Goal: Task Accomplishment & Management: Manage account settings

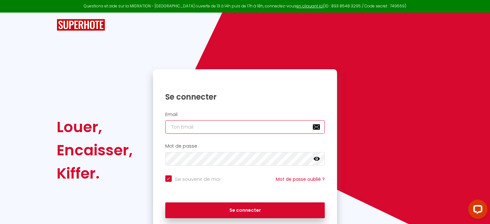
click at [201, 127] on input "email" at bounding box center [245, 127] width 160 height 14
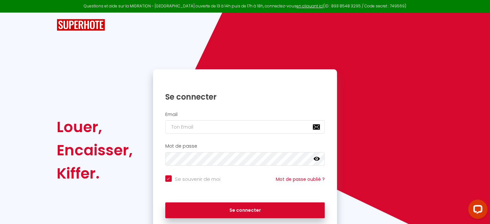
click at [166, 179] on input "Se souvenir de moi" at bounding box center [192, 178] width 55 height 6
checkbox input "false"
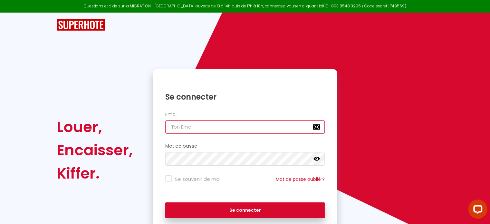
click at [182, 130] on input "email" at bounding box center [245, 127] width 160 height 14
type input "[EMAIL_ADDRESS][DOMAIN_NAME]"
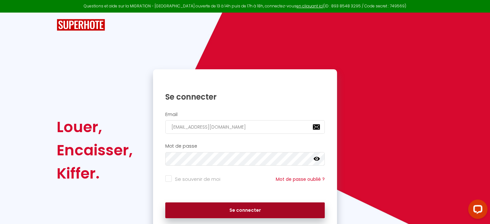
click at [275, 209] on button "Se connecter" at bounding box center [245, 210] width 160 height 16
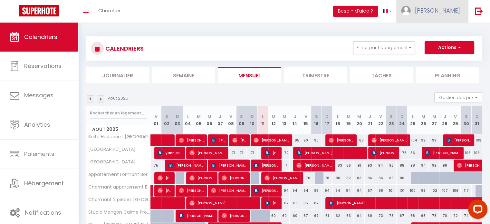
click at [446, 11] on span "[PERSON_NAME]" at bounding box center [437, 10] width 45 height 8
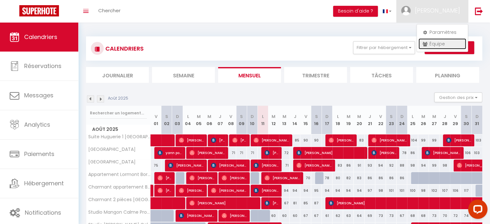
click at [444, 44] on link "Équipe" at bounding box center [443, 43] width 48 height 11
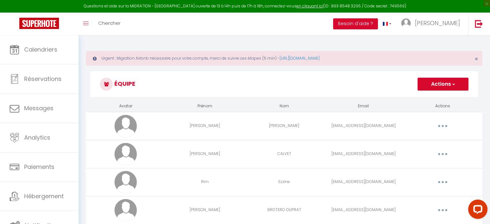
click at [444, 181] on button "button" at bounding box center [443, 182] width 18 height 10
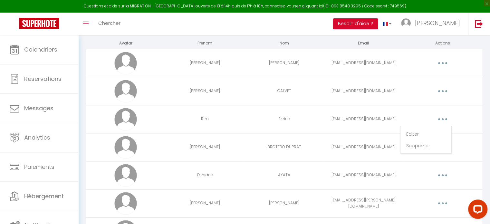
scroll to position [64, 0]
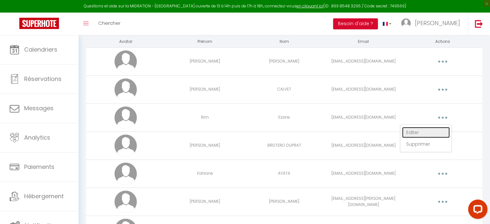
click at [409, 131] on link "Editer" at bounding box center [426, 132] width 48 height 11
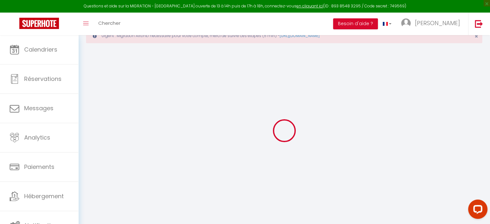
scroll to position [580, 0]
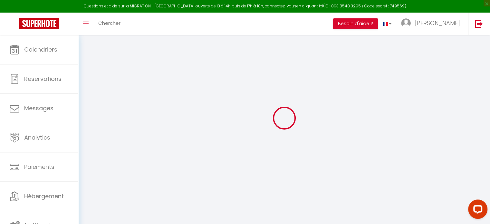
type input "Rim"
type input "Ezzine"
type input "[EMAIL_ADDRESS][DOMAIN_NAME]"
type textarea "[URL][DOMAIN_NAME]"
checkbox input "false"
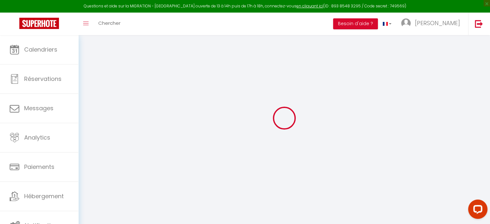
checkbox input "false"
checkbox input "true"
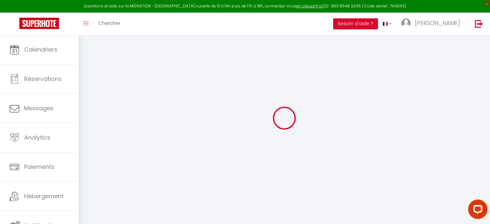
checkbox input "true"
checkbox input "false"
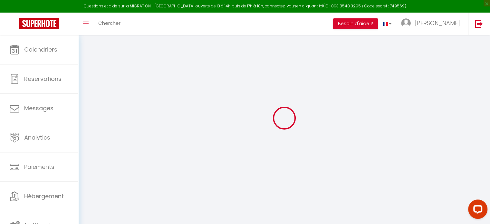
checkbox input "false"
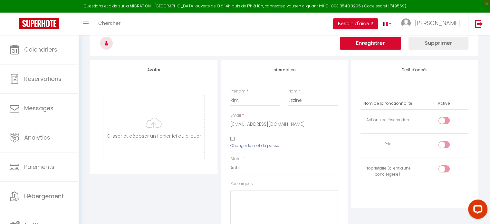
scroll to position [64, 0]
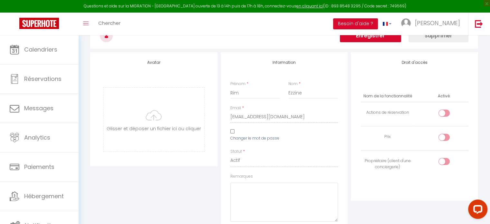
click at [444, 159] on div at bounding box center [444, 161] width 11 height 7
click at [444, 159] on input "checkbox" at bounding box center [449, 163] width 11 height 10
checkbox input "true"
click at [259, 138] on label "Changer le mot de passe" at bounding box center [254, 138] width 49 height 6
click at [235, 133] on input "Changer le mot de passe" at bounding box center [232, 131] width 4 height 4
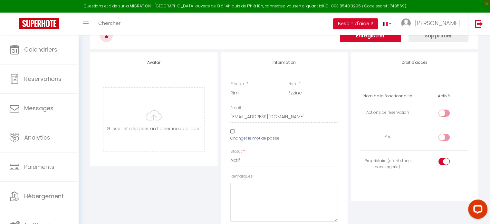
checkbox input "true"
click at [330, 160] on icon at bounding box center [330, 160] width 6 height 6
click at [272, 161] on icon at bounding box center [272, 160] width 6 height 6
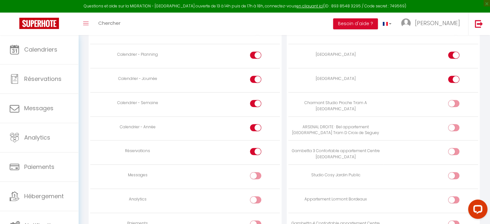
scroll to position [451, 0]
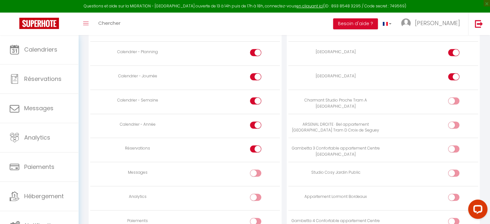
click at [450, 99] on div at bounding box center [453, 100] width 11 height 7
click at [454, 99] on input "checkbox" at bounding box center [459, 102] width 11 height 10
checkbox input "true"
click at [453, 122] on div at bounding box center [453, 125] width 11 height 7
click at [454, 122] on input "checkbox" at bounding box center [459, 127] width 11 height 10
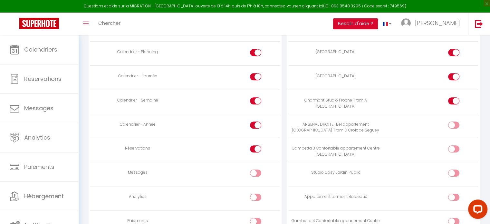
checkbox input "true"
click at [452, 145] on div at bounding box center [453, 148] width 11 height 7
click at [454, 145] on input "checkbox" at bounding box center [459, 150] width 11 height 10
checkbox input "true"
click at [452, 170] on div at bounding box center [453, 173] width 11 height 7
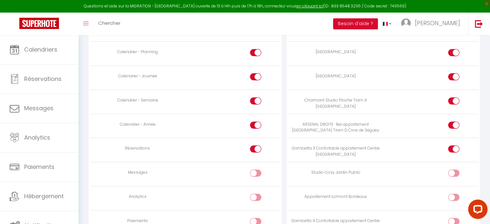
click at [454, 170] on input "checkbox" at bounding box center [459, 175] width 11 height 10
checkbox input "true"
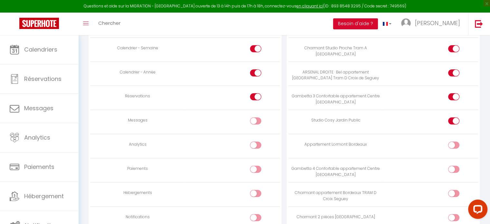
scroll to position [516, 0]
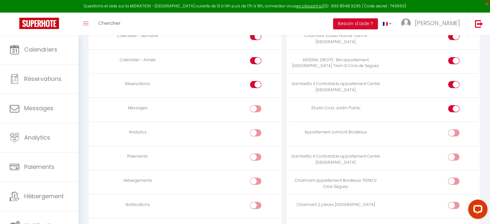
click at [452, 155] on div at bounding box center [453, 156] width 11 height 7
click at [454, 155] on input "checkbox" at bounding box center [459, 158] width 11 height 10
checkbox input "true"
click at [451, 178] on div at bounding box center [453, 181] width 11 height 7
click at [454, 178] on input "checkbox" at bounding box center [459, 183] width 11 height 10
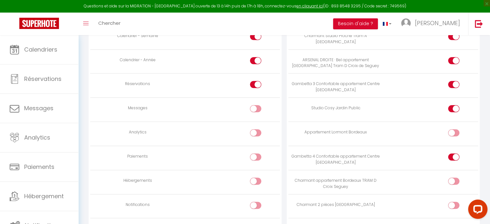
checkbox input "true"
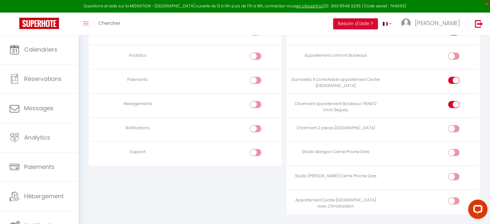
scroll to position [604, 0]
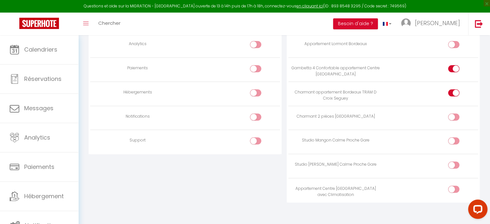
click at [451, 113] on div at bounding box center [453, 116] width 11 height 7
click at [454, 113] on input "checkbox" at bounding box center [459, 118] width 11 height 10
checkbox input "true"
click at [454, 137] on input "checkbox" at bounding box center [459, 142] width 11 height 10
checkbox input "true"
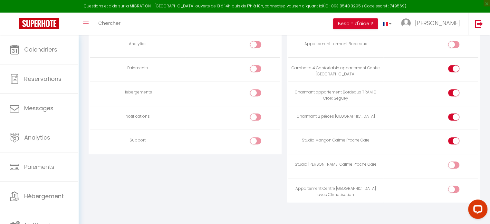
click at [451, 161] on div at bounding box center [453, 164] width 11 height 7
click at [454, 161] on input "checkbox" at bounding box center [459, 166] width 11 height 10
checkbox input "true"
click at [452, 186] on div at bounding box center [453, 189] width 11 height 7
click at [454, 186] on input "checkbox" at bounding box center [459, 191] width 11 height 10
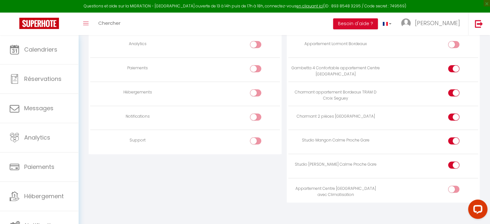
checkbox input "true"
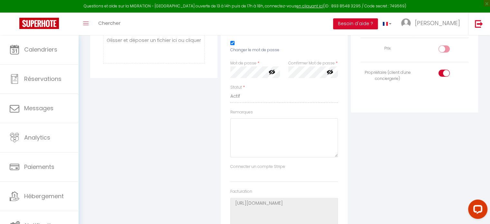
scroll to position [0, 0]
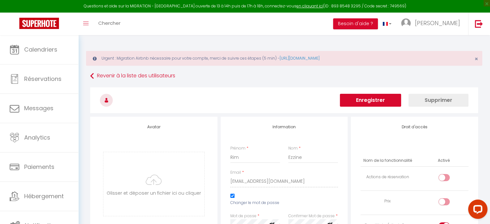
click at [384, 98] on button "Enregistrer" at bounding box center [370, 100] width 61 height 13
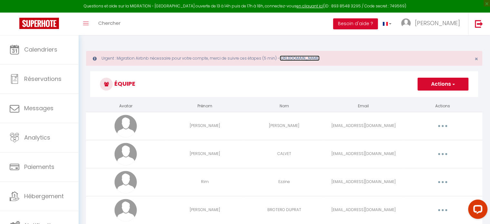
click at [320, 59] on link "[URL][DOMAIN_NAME]" at bounding box center [300, 57] width 40 height 5
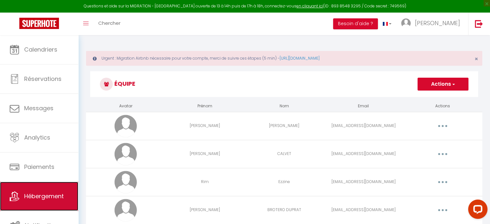
click at [54, 196] on span "Hébergement" at bounding box center [44, 196] width 40 height 8
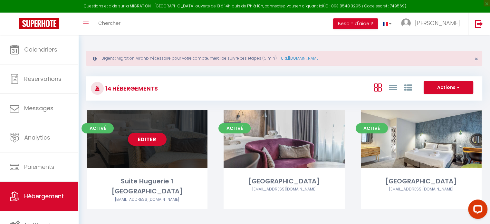
click at [151, 140] on link "Editer" at bounding box center [147, 139] width 39 height 13
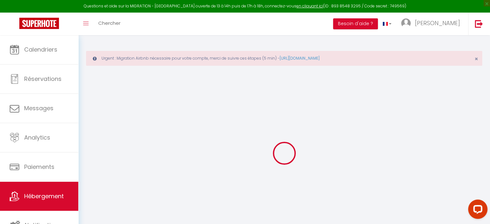
select select
checkbox input "false"
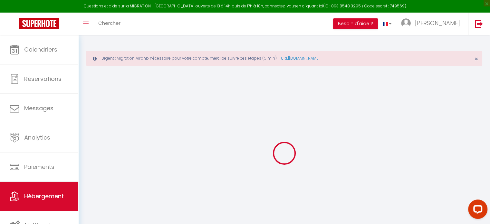
checkbox input "false"
select select
checkbox input "false"
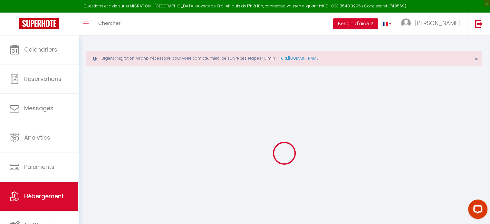
checkbox input "false"
select select "4777-1182710992151953990"
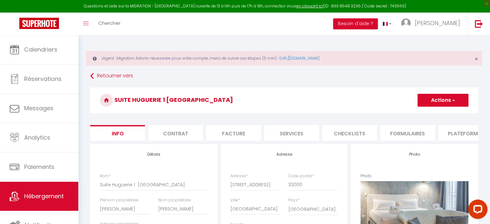
click at [458, 132] on li "Plateformes" at bounding box center [465, 133] width 55 height 16
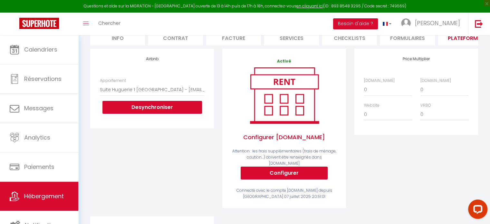
scroll to position [97, 0]
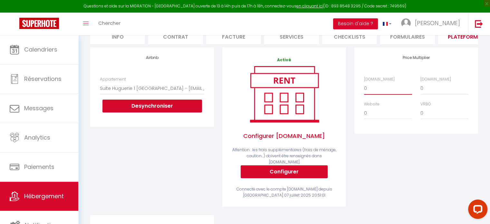
click at [379, 94] on select "0 + 1 % + 2 % + 3 % + 4 % + 5 % + 6 % + 7 % + 8 % + 9 %" at bounding box center [388, 88] width 48 height 12
select select "+ 15 %"
click at [364, 87] on select "0 + 1 % + 2 % + 3 % + 4 % + 5 % + 6 % + 7 % + 8 % + 9 %" at bounding box center [388, 88] width 48 height 12
click at [437, 94] on select "0 + 1 % + 2 % + 3 % + 4 % + 5 % + 6 % + 7 % + 8 % + 9 %" at bounding box center [445, 88] width 48 height 12
select select "+ 18 %"
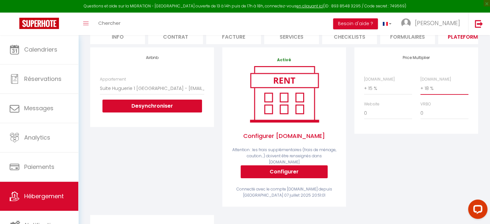
click at [421, 87] on select "0 + 1 % + 2 % + 3 % + 4 % + 5 % + 6 % + 7 % + 8 % + 9 %" at bounding box center [445, 88] width 48 height 12
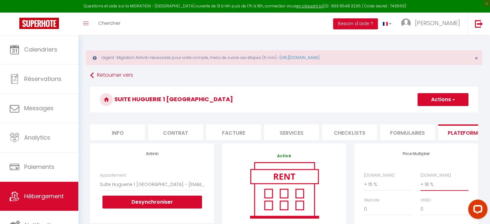
scroll to position [0, 0]
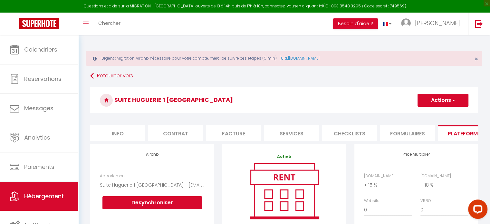
click at [458, 97] on button "Actions" at bounding box center [443, 100] width 51 height 13
click at [440, 114] on link "Enregistrer" at bounding box center [442, 114] width 51 height 8
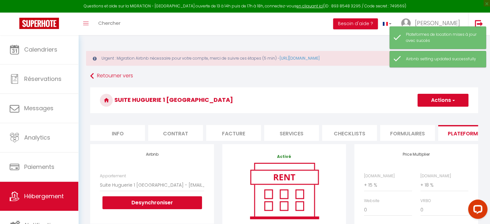
click at [454, 102] on span "button" at bounding box center [453, 100] width 4 height 6
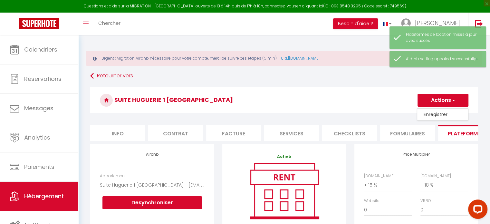
click at [454, 102] on span "button" at bounding box center [453, 100] width 4 height 6
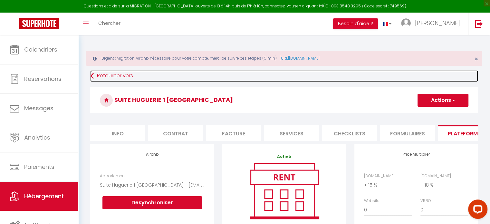
click at [130, 74] on link "Retourner vers" at bounding box center [284, 76] width 388 height 12
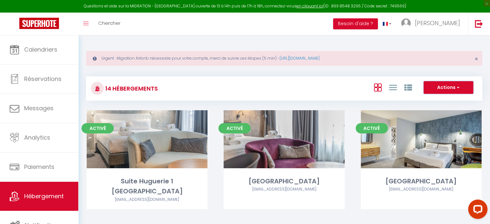
click at [446, 88] on button "Actions" at bounding box center [449, 87] width 50 height 13
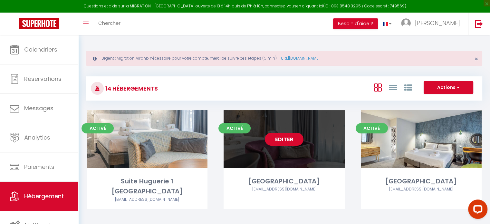
click at [291, 139] on link "Editer" at bounding box center [284, 139] width 39 height 13
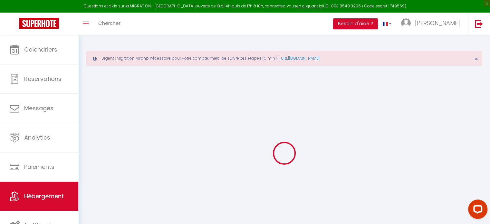
select select
checkbox input "false"
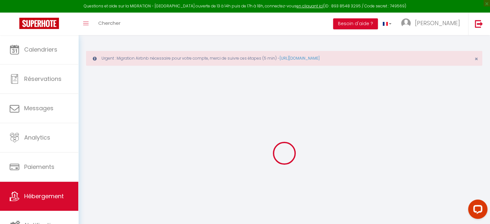
checkbox input "false"
select select "4777-1182726346989902159"
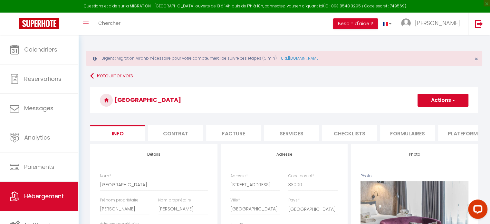
click at [463, 135] on li "Plateformes" at bounding box center [465, 133] width 55 height 16
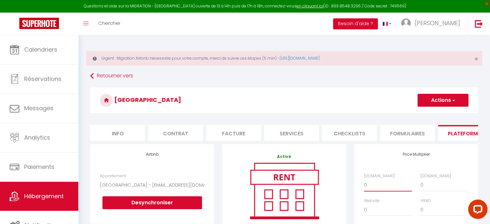
click at [376, 189] on select "0 + 1 % + 2 % + 3 % + 4 % + 5 % + 6 % + 7 % + 8 % + 9 %" at bounding box center [388, 185] width 48 height 12
select select "+ 15 %"
click at [364, 184] on select "0 + 1 % + 2 % + 3 % + 4 % + 5 % + 6 % + 7 % + 8 % + 9 %" at bounding box center [388, 185] width 48 height 12
click at [436, 188] on select "0 + 1 % + 2 % + 3 % + 4 % + 5 % + 6 % + 7 % + 8 % + 9 %" at bounding box center [445, 185] width 48 height 12
select select "+ 18 %"
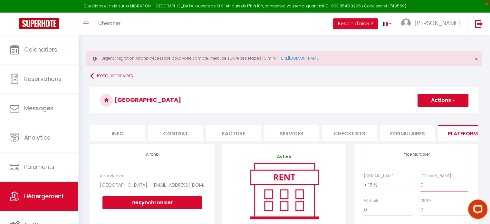
click at [421, 184] on select "0 + 1 % + 2 % + 3 % + 4 % + 5 % + 6 % + 7 % + 8 % + 9 %" at bounding box center [445, 185] width 48 height 12
click at [447, 101] on button "Actions" at bounding box center [443, 100] width 51 height 13
click at [444, 113] on link "Enregistrer" at bounding box center [442, 114] width 51 height 8
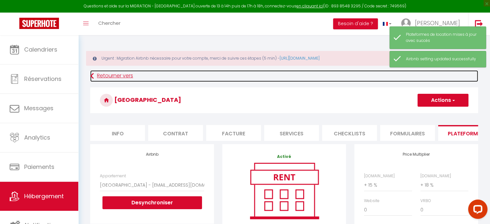
click at [121, 74] on link "Retourner vers" at bounding box center [284, 76] width 388 height 12
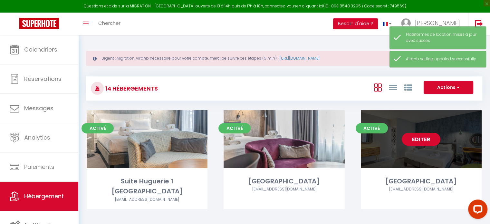
click at [420, 138] on link "Editer" at bounding box center [421, 139] width 39 height 13
select select "3"
select select "2"
select select "1"
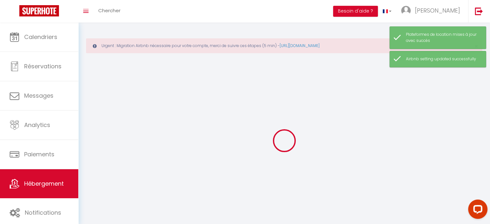
select select
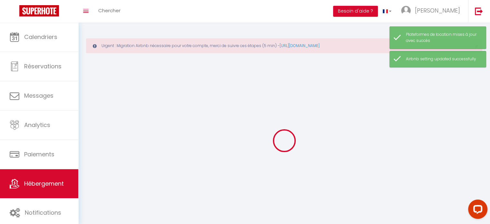
select select
checkbox input "false"
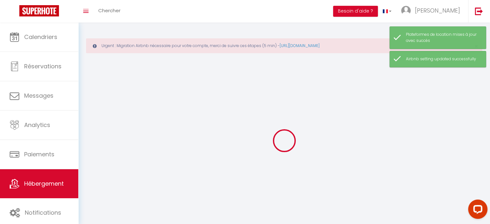
checkbox input "false"
select select
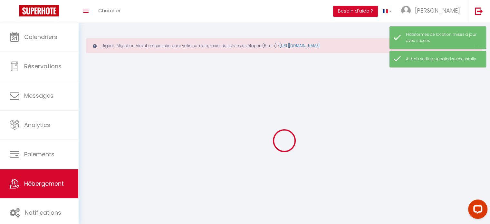
select select
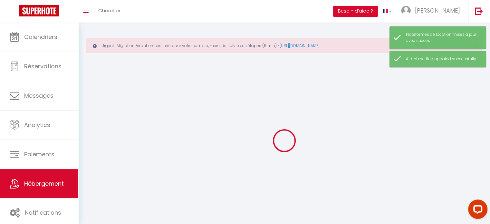
select select
checkbox input "false"
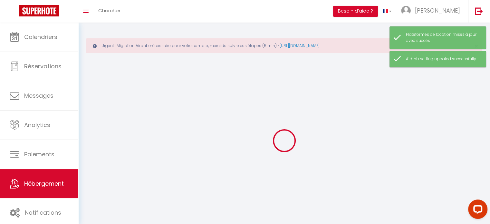
select select
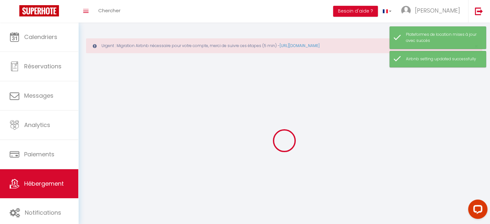
select select
checkbox input "false"
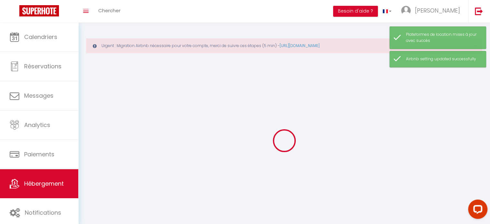
checkbox input "false"
select select
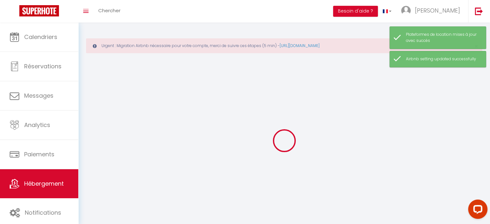
select select
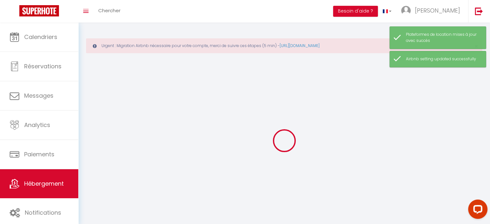
checkbox input "false"
select select
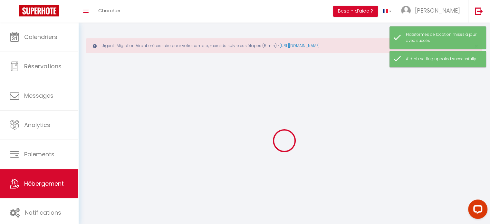
select select
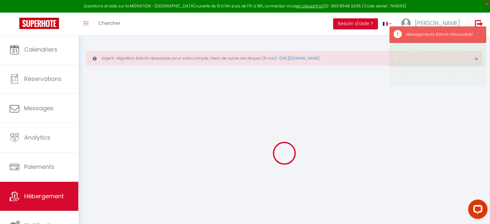
select select
checkbox input "false"
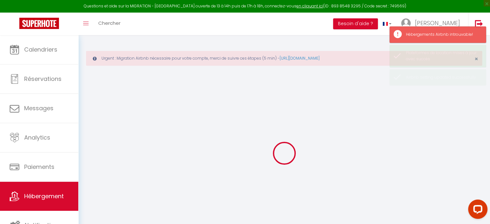
checkbox input "false"
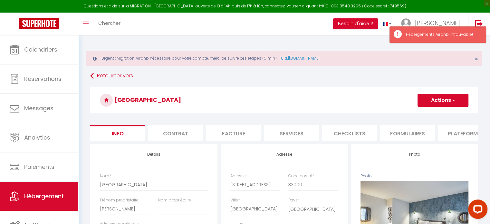
click at [453, 134] on li "Plateformes" at bounding box center [465, 133] width 55 height 16
select select
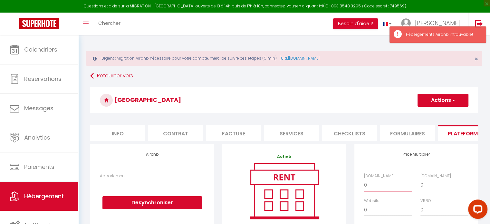
click at [376, 186] on select "0 + 1 % + 2 % + 3 % + 4 % + 5 % + 6 % + 7 % + 8 % + 9 %" at bounding box center [388, 185] width 48 height 12
select select "+ 15 %"
click at [364, 184] on select "0 + 1 % + 2 % + 3 % + 4 % + 5 % + 6 % + 7 % + 8 % + 9 %" at bounding box center [388, 185] width 48 height 12
select select
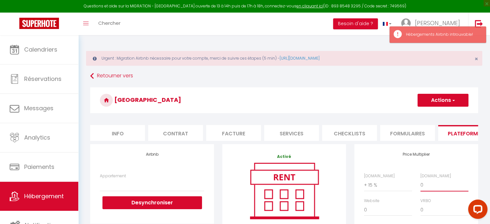
click at [427, 190] on select "0 + 1 % + 2 % + 3 % + 4 % + 5 % + 6 % + 7 % + 8 % + 9 %" at bounding box center [445, 185] width 48 height 12
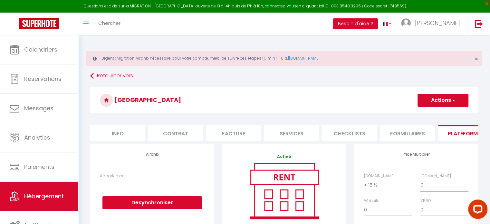
select select "+ 18 %"
click at [421, 184] on select "0 + 1 % + 2 % + 3 % + 4 % + 5 % + 6 % + 7 % + 8 % + 9 %" at bounding box center [445, 185] width 48 height 12
click at [443, 100] on button "Actions" at bounding box center [443, 100] width 51 height 13
click at [437, 114] on link "Enregistrer" at bounding box center [442, 114] width 51 height 8
select select
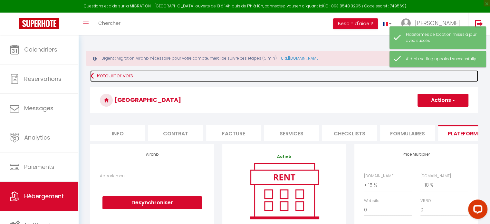
click at [122, 75] on link "Retourner vers" at bounding box center [284, 76] width 388 height 12
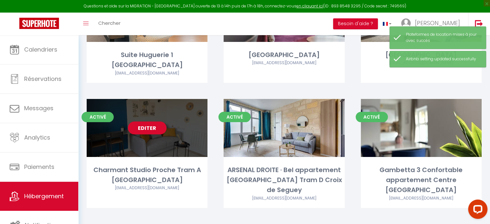
scroll to position [129, 0]
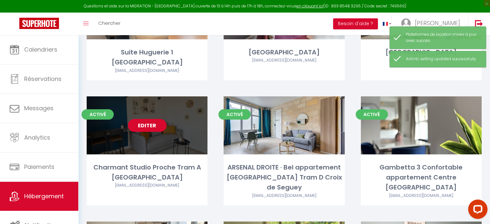
click at [148, 119] on link "Editer" at bounding box center [147, 125] width 39 height 13
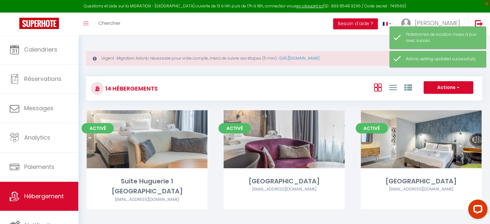
select select "3"
select select "2"
select select "1"
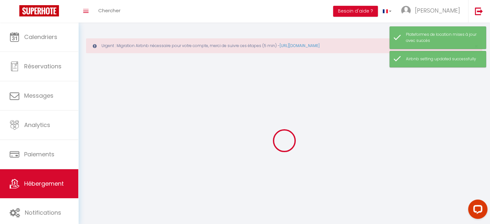
select select
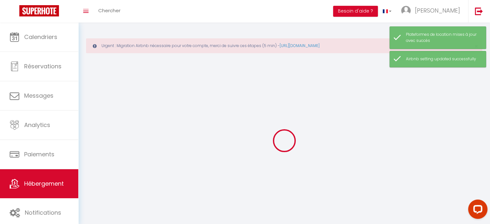
select select
checkbox input "false"
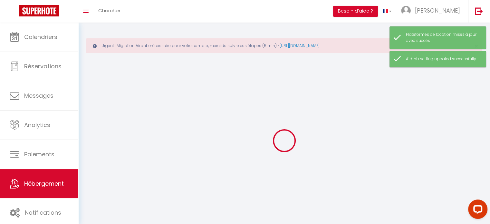
checkbox input "false"
select select
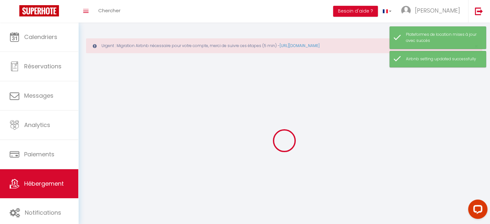
select select
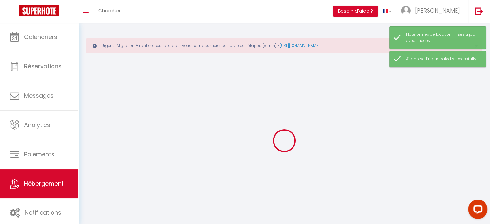
checkbox input "false"
select select
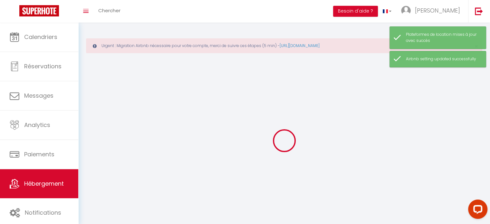
select select
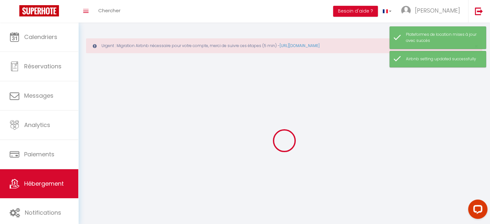
select select
checkbox input "false"
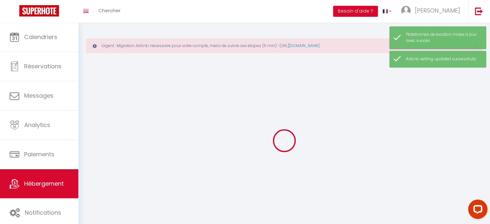
checkbox input "false"
select select
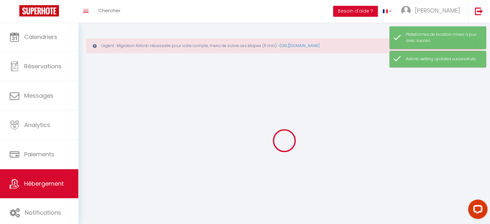
select select
checkbox input "false"
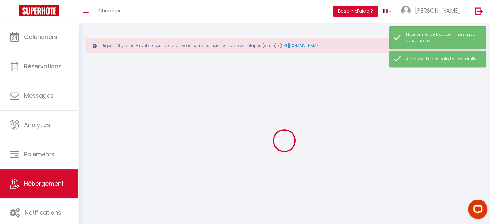
checkbox input "false"
select select
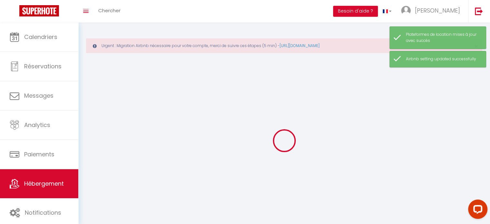
select select
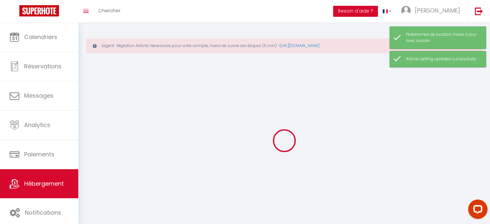
select select
checkbox input "false"
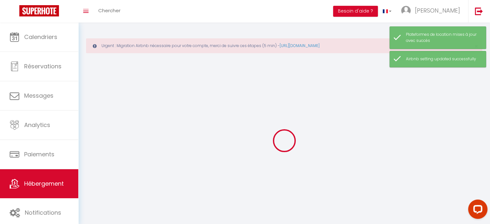
select select
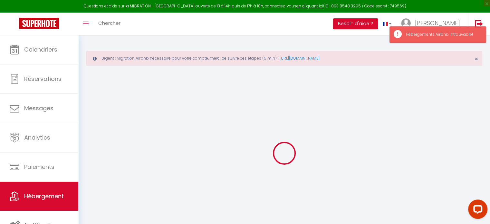
select select
checkbox input "false"
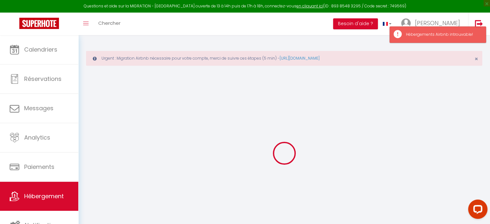
checkbox input "false"
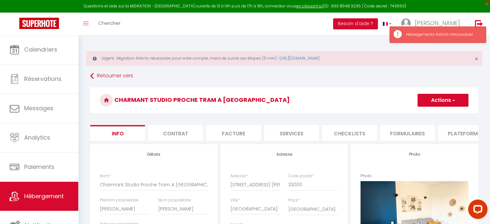
click at [462, 131] on li "Plateformes" at bounding box center [465, 133] width 55 height 16
select select
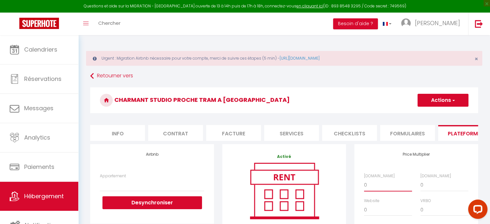
click at [377, 187] on select "0 + 1 % + 2 % + 3 % + 4 % + 5 % + 6 % + 7 % + 8 % + 9 %" at bounding box center [388, 185] width 48 height 12
select select "+ 15 %"
click at [364, 184] on select "0 + 1 % + 2 % + 3 % + 4 % + 5 % + 6 % + 7 % + 8 % + 9 %" at bounding box center [388, 185] width 48 height 12
select select
click at [436, 187] on select "0 + 1 % + 2 % + 3 % + 4 % + 5 % + 6 % + 7 % + 8 % + 9 %" at bounding box center [445, 185] width 48 height 12
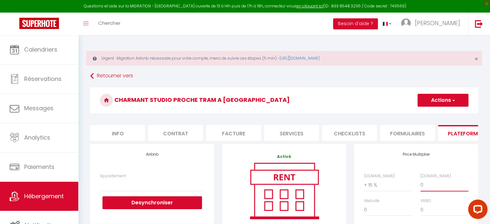
select select "+ 18 %"
click at [421, 184] on select "0 + 1 % + 2 % + 3 % + 4 % + 5 % + 6 % + 7 % + 8 % + 9 %" at bounding box center [445, 185] width 48 height 12
click at [440, 101] on button "Actions" at bounding box center [443, 100] width 51 height 13
click at [442, 114] on link "Enregistrer" at bounding box center [442, 114] width 51 height 8
select select
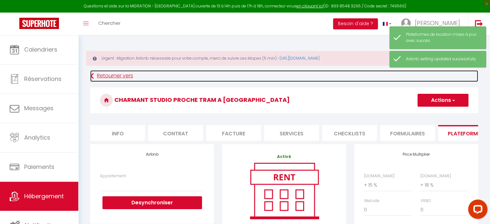
click at [108, 77] on link "Retourner vers" at bounding box center [284, 76] width 388 height 12
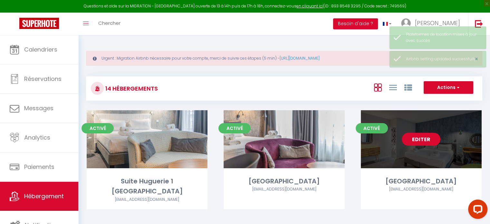
click at [429, 139] on link "Editer" at bounding box center [421, 139] width 39 height 13
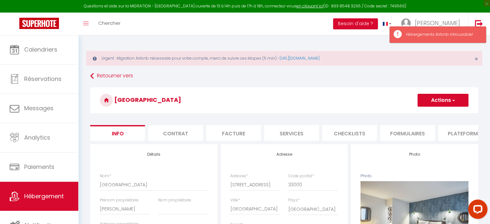
click at [448, 133] on li "Plateformes" at bounding box center [465, 133] width 55 height 16
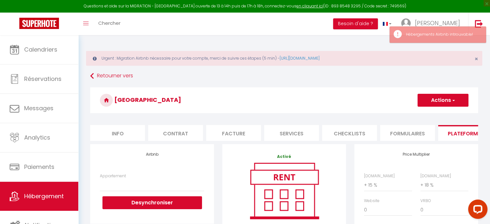
click at [443, 99] on button "Actions" at bounding box center [443, 100] width 51 height 13
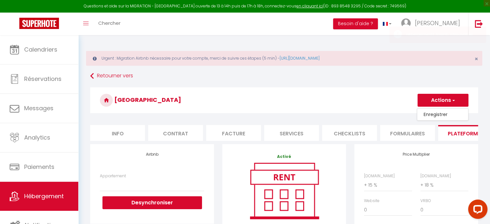
click at [446, 113] on link "Enregistrer" at bounding box center [442, 114] width 51 height 8
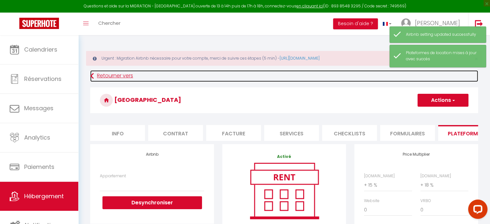
click at [106, 74] on link "Retourner vers" at bounding box center [284, 76] width 388 height 12
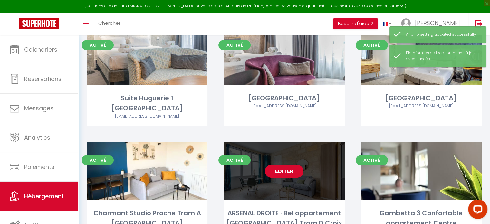
scroll to position [129, 0]
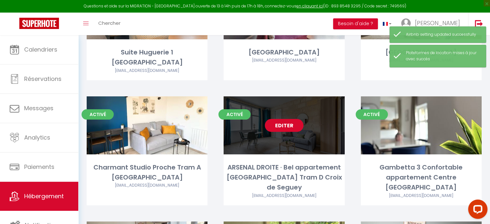
click at [279, 119] on link "Editer" at bounding box center [284, 125] width 39 height 13
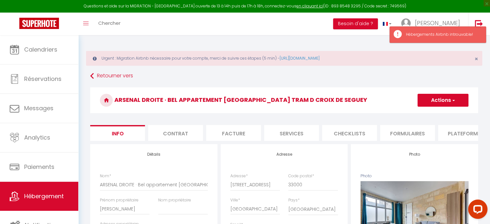
click at [458, 133] on li "Plateformes" at bounding box center [465, 133] width 55 height 16
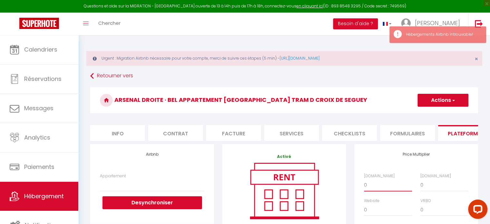
click at [384, 190] on select "0 + 1 % + 2 % + 3 % + 4 % + 5 % + 6 % + 7 % + 8 % + 9 %" at bounding box center [388, 185] width 48 height 12
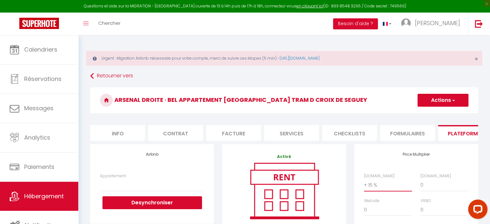
click at [364, 184] on select "0 + 1 % + 2 % + 3 % + 4 % + 5 % + 6 % + 7 % + 8 % + 9 %" at bounding box center [388, 185] width 48 height 12
click at [432, 188] on select "0 + 1 % + 2 % + 3 % + 4 % + 5 % + 6 % + 7 % + 8 % + 9 %" at bounding box center [445, 185] width 48 height 12
click at [421, 184] on select "0 + 1 % + 2 % + 3 % + 4 % + 5 % + 6 % + 7 % + 8 % + 9 %" at bounding box center [445, 185] width 48 height 12
click at [440, 98] on button "Actions" at bounding box center [443, 100] width 51 height 13
click at [445, 114] on link "Enregistrer" at bounding box center [442, 114] width 51 height 8
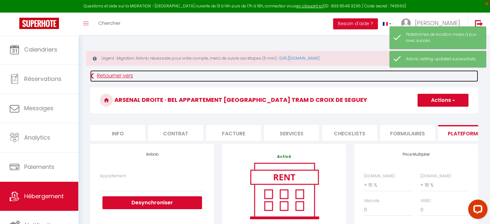
click at [124, 74] on link "Retourner vers" at bounding box center [284, 76] width 388 height 12
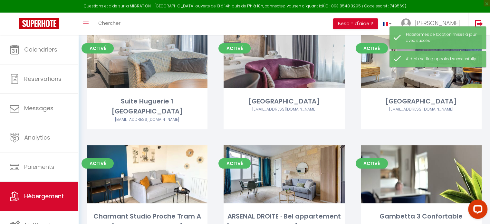
scroll to position [97, 0]
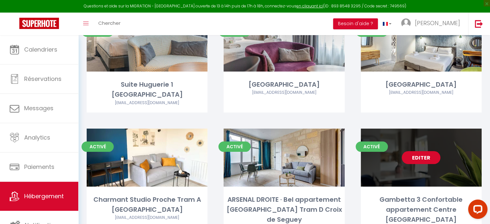
click at [424, 151] on link "Editer" at bounding box center [421, 157] width 39 height 13
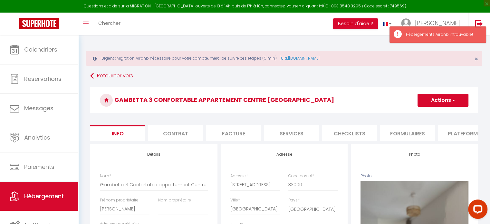
click at [462, 132] on li "Plateformes" at bounding box center [465, 133] width 55 height 16
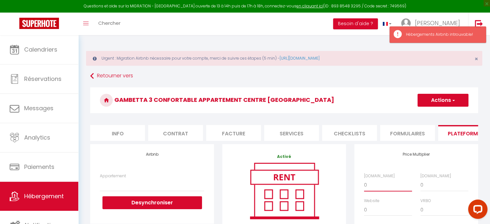
click at [381, 191] on select "0 + 1 % + 2 % + 3 % + 4 % + 5 % + 6 % + 7 % + 8 % + 9 %" at bounding box center [388, 185] width 48 height 12
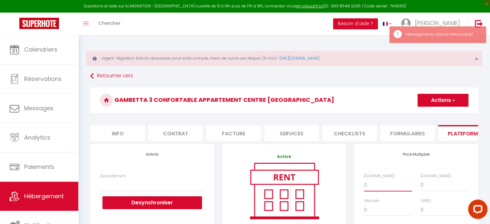
click at [364, 184] on select "0 + 1 % + 2 % + 3 % + 4 % + 5 % + 6 % + 7 % + 8 % + 9 %" at bounding box center [388, 185] width 48 height 12
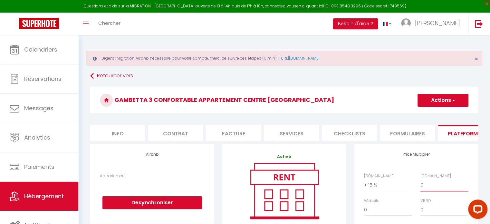
click at [438, 186] on select "0 + 1 % + 2 % + 3 % + 4 % + 5 % + 6 % + 7 % + 8 % + 9 %" at bounding box center [445, 185] width 48 height 12
click at [421, 184] on select "0 + 1 % + 2 % + 3 % + 4 % + 5 % + 6 % + 7 % + 8 % + 9 %" at bounding box center [445, 185] width 48 height 12
click at [446, 102] on button "Actions" at bounding box center [443, 100] width 51 height 13
click at [445, 114] on link "Enregistrer" at bounding box center [442, 114] width 51 height 8
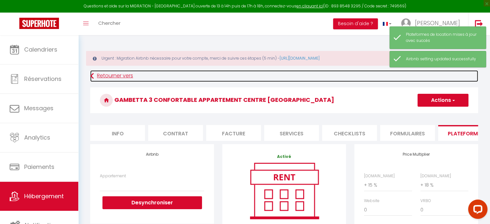
click at [115, 76] on link "Retourner vers" at bounding box center [284, 76] width 388 height 12
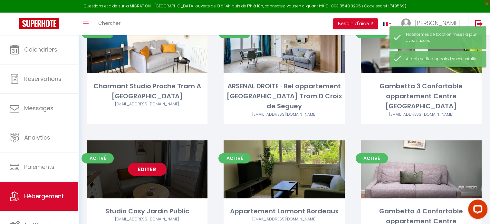
scroll to position [258, 0]
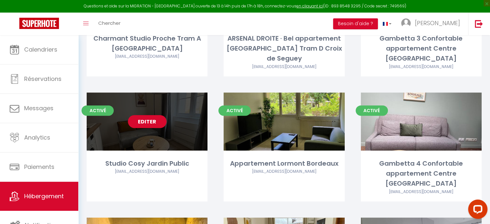
click at [151, 115] on link "Editer" at bounding box center [147, 121] width 39 height 13
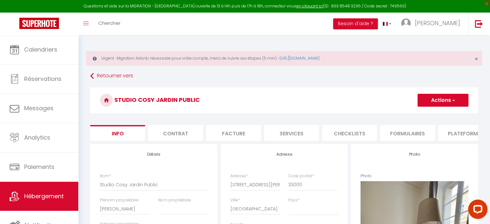
click at [461, 132] on li "Plateformes" at bounding box center [465, 133] width 55 height 16
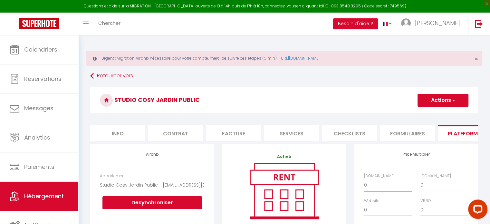
click at [390, 189] on select "0 + 1 % + 2 % + 3 % + 4 % + 5 % + 6 % + 7 % + 8 % + 9 %" at bounding box center [388, 185] width 48 height 12
click at [364, 184] on select "0 + 1 % + 2 % + 3 % + 4 % + 5 % + 6 % + 7 % + 8 % + 9 %" at bounding box center [388, 185] width 48 height 12
click at [429, 189] on select "0 + 1 % + 2 % + 3 % + 4 % + 5 % + 6 % + 7 % + 8 % + 9 %" at bounding box center [445, 185] width 48 height 12
click at [421, 184] on select "0 + 1 % + 2 % + 3 % + 4 % + 5 % + 6 % + 7 % + 8 % + 9 %" at bounding box center [445, 185] width 48 height 12
click at [454, 100] on span "button" at bounding box center [453, 100] width 4 height 6
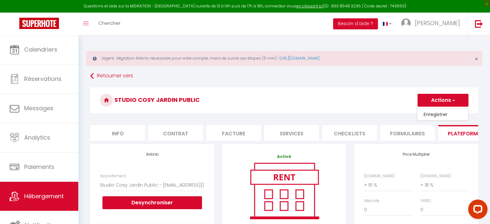
click at [449, 115] on link "Enregistrer" at bounding box center [442, 114] width 51 height 8
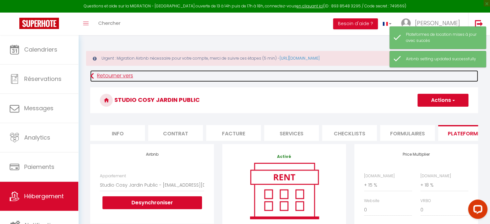
click at [129, 75] on link "Retourner vers" at bounding box center [284, 76] width 388 height 12
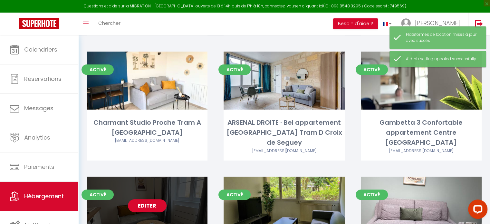
scroll to position [193, 0]
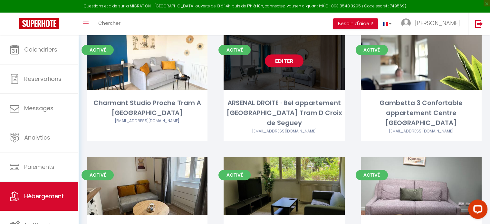
click at [281, 54] on link "Editer" at bounding box center [284, 60] width 39 height 13
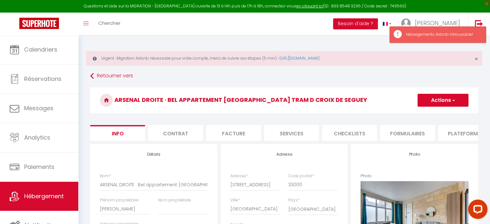
click at [460, 132] on li "Plateformes" at bounding box center [465, 133] width 55 height 16
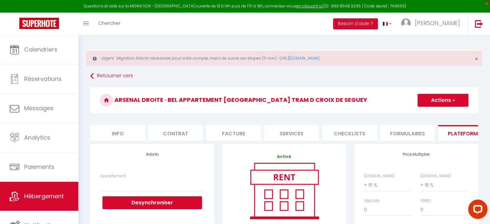
click at [440, 102] on button "Actions" at bounding box center [443, 100] width 51 height 13
click at [441, 113] on link "Enregistrer" at bounding box center [442, 114] width 51 height 8
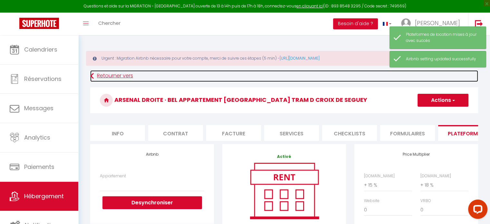
click at [115, 75] on link "Retourner vers" at bounding box center [284, 76] width 388 height 12
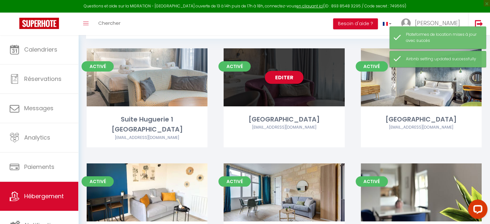
scroll to position [97, 0]
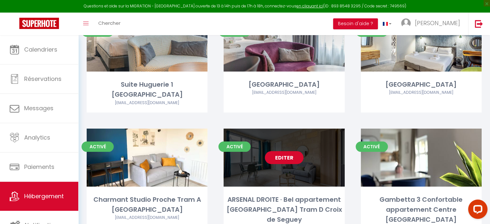
click at [286, 151] on link "Editer" at bounding box center [284, 157] width 39 height 13
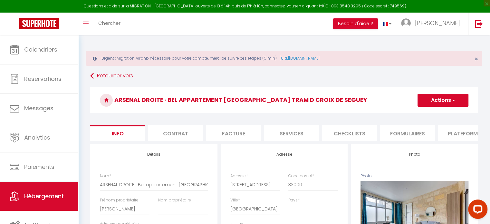
click at [461, 132] on li "Plateformes" at bounding box center [465, 133] width 55 height 16
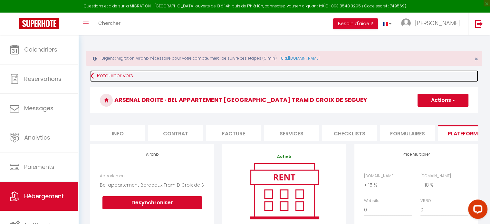
click at [111, 75] on link "Retourner vers" at bounding box center [284, 76] width 388 height 12
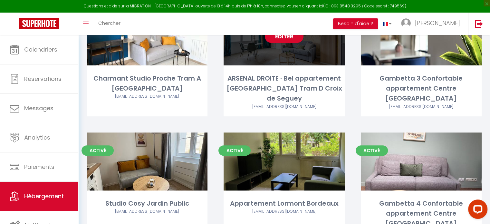
scroll to position [226, 0]
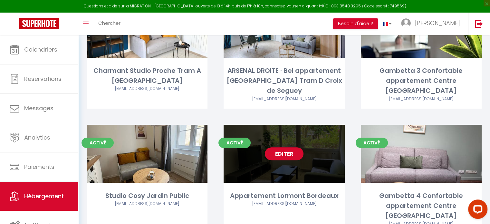
click at [284, 147] on link "Editer" at bounding box center [284, 153] width 39 height 13
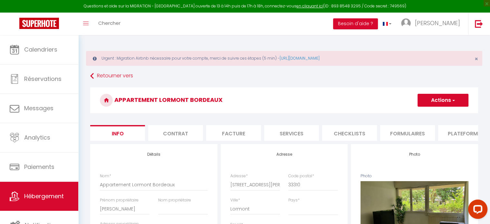
click at [454, 135] on li "Plateformes" at bounding box center [465, 133] width 55 height 16
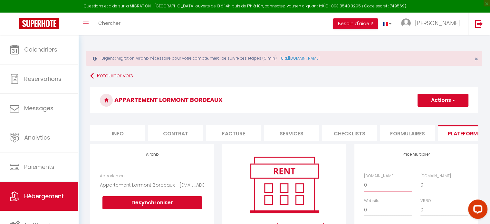
click at [377, 184] on select "0 + 1 % + 2 % + 3 % + 4 % + 5 % + 6 % + 7 % + 8 % + 9 %" at bounding box center [388, 185] width 48 height 12
click at [364, 184] on select "0 + 1 % + 2 % + 3 % + 4 % + 5 % + 6 % + 7 % + 8 % + 9 %" at bounding box center [388, 185] width 48 height 12
click at [430, 188] on select "0 + 1 % + 2 % + 3 % + 4 % + 5 % + 6 % + 7 % + 8 % + 9 %" at bounding box center [445, 185] width 48 height 12
click at [421, 184] on select "0 + 1 % + 2 % + 3 % + 4 % + 5 % + 6 % + 7 % + 8 % + 9 %" at bounding box center [445, 185] width 48 height 12
click at [449, 99] on button "Actions" at bounding box center [443, 100] width 51 height 13
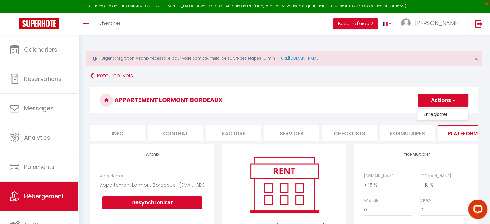
click at [445, 115] on link "Enregistrer" at bounding box center [442, 114] width 51 height 8
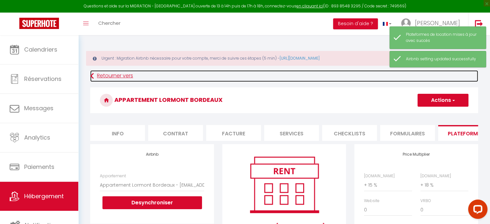
click at [120, 76] on link "Retourner vers" at bounding box center [284, 76] width 388 height 12
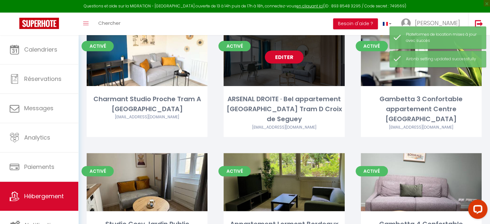
scroll to position [226, 0]
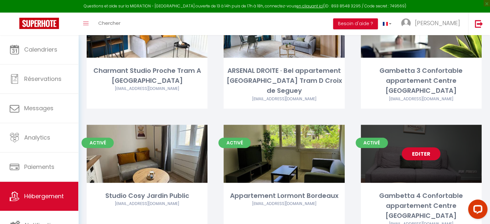
click at [419, 147] on link "Editer" at bounding box center [421, 153] width 39 height 13
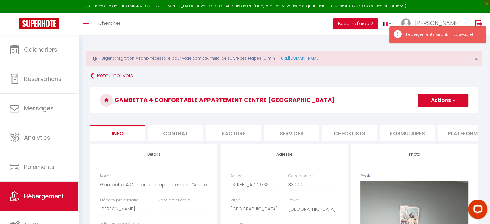
click at [462, 135] on li "Plateformes" at bounding box center [465, 133] width 55 height 16
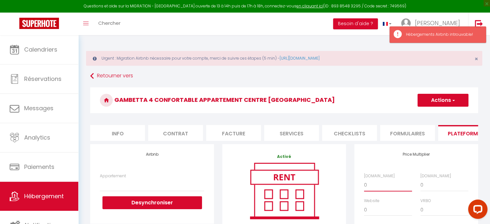
click at [392, 191] on select "0 + 1 % + 2 % + 3 % + 4 % + 5 % + 6 % + 7 % + 8 % + 9 %" at bounding box center [388, 185] width 48 height 12
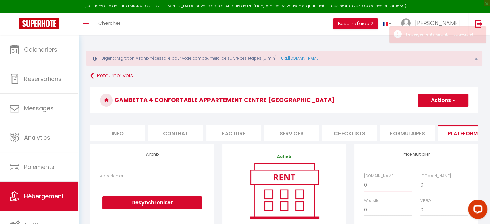
click at [364, 184] on select "0 + 1 % + 2 % + 3 % + 4 % + 5 % + 6 % + 7 % + 8 % + 9 %" at bounding box center [388, 185] width 48 height 12
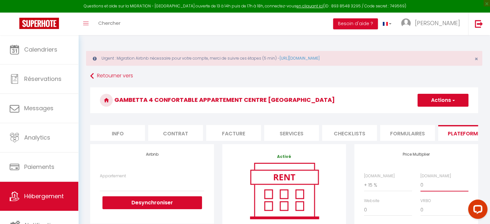
click at [428, 189] on select "0 + 1 % + 2 % + 3 % + 4 % + 5 % + 6 % + 7 % + 8 % + 9 %" at bounding box center [445, 185] width 48 height 12
click at [421, 184] on select "0 + 1 % + 2 % + 3 % + 4 % + 5 % + 6 % + 7 % + 8 % + 9 %" at bounding box center [445, 185] width 48 height 12
click at [450, 104] on button "Actions" at bounding box center [443, 100] width 51 height 13
click at [440, 116] on link "Enregistrer" at bounding box center [442, 114] width 51 height 8
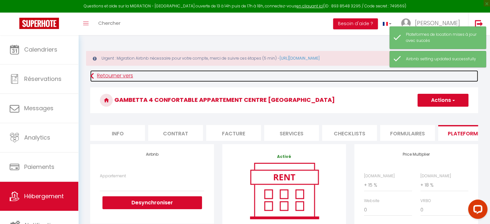
click at [114, 74] on link "Retourner vers" at bounding box center [284, 76] width 388 height 12
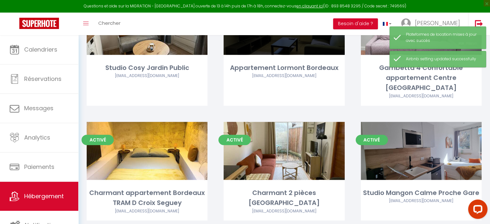
scroll to position [355, 0]
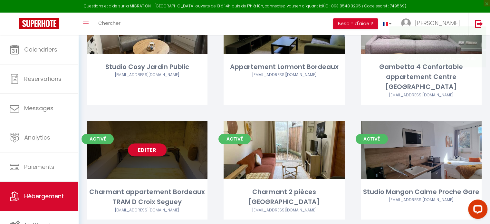
click at [141, 143] on link "Editer" at bounding box center [147, 149] width 39 height 13
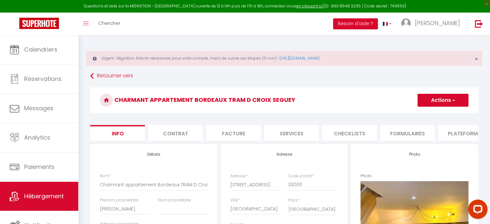
click at [455, 135] on li "Plateformes" at bounding box center [465, 133] width 55 height 16
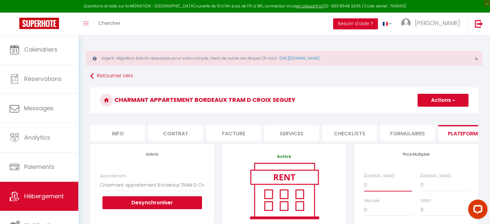
click at [383, 191] on select "0 + 1 % + 2 % + 3 % + 4 % + 5 % + 6 % + 7 % + 8 % + 9 %" at bounding box center [388, 185] width 48 height 12
click at [364, 184] on select "0 + 1 % + 2 % + 3 % + 4 % + 5 % + 6 % + 7 % + 8 % + 9 %" at bounding box center [388, 185] width 48 height 12
click at [438, 187] on select "0 + 1 % + 2 % + 3 % + 4 % + 5 % + 6 % + 7 % + 8 % + 9 %" at bounding box center [445, 185] width 48 height 12
click at [421, 184] on select "0 + 1 % + 2 % + 3 % + 4 % + 5 % + 6 % + 7 % + 8 % + 9 %" at bounding box center [445, 185] width 48 height 12
click at [445, 99] on button "Actions" at bounding box center [443, 100] width 51 height 13
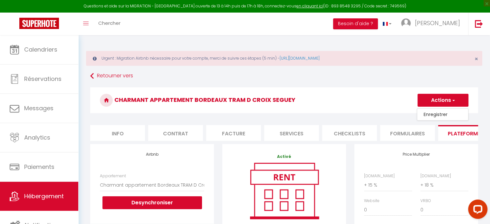
click at [439, 114] on link "Enregistrer" at bounding box center [442, 114] width 51 height 8
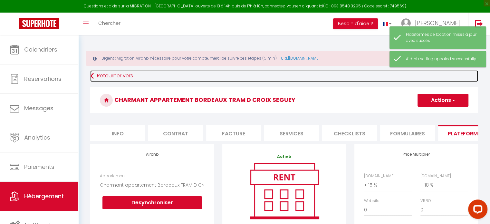
click at [121, 78] on link "Retourner vers" at bounding box center [284, 76] width 388 height 12
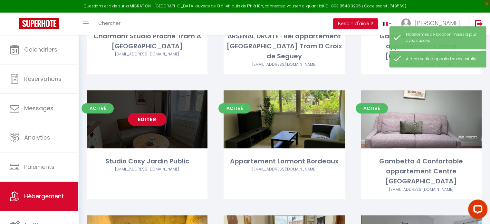
scroll to position [355, 0]
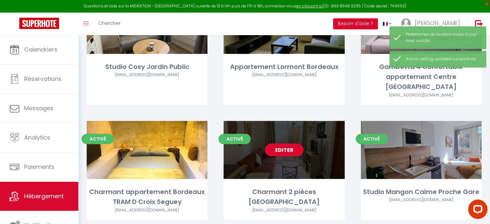
click at [284, 143] on link "Editer" at bounding box center [284, 149] width 39 height 13
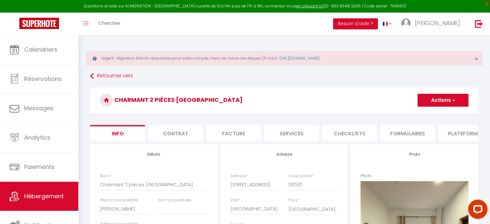
click at [447, 101] on button "Actions" at bounding box center [443, 100] width 51 height 13
click at [385, 98] on h3 "Charmant 2 pièces [GEOGRAPHIC_DATA]" at bounding box center [284, 100] width 388 height 26
click at [458, 133] on li "Plateformes" at bounding box center [465, 133] width 55 height 16
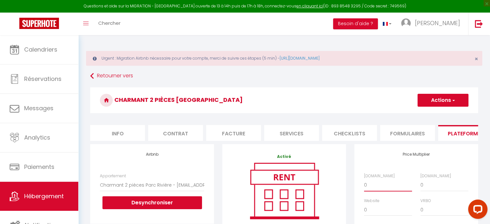
click at [389, 191] on select "0 + 1 % + 2 % + 3 % + 4 % + 5 % + 6 % + 7 % + 8 % + 9 %" at bounding box center [388, 185] width 48 height 12
click at [364, 184] on select "0 + 1 % + 2 % + 3 % + 4 % + 5 % + 6 % + 7 % + 8 % + 9 %" at bounding box center [388, 185] width 48 height 12
click at [434, 187] on select "0 + 1 % + 2 % + 3 % + 4 % + 5 % + 6 % + 7 % + 8 % + 9 %" at bounding box center [445, 185] width 48 height 12
click at [421, 184] on select "0 + 1 % + 2 % + 3 % + 4 % + 5 % + 6 % + 7 % + 8 % + 9 %" at bounding box center [445, 185] width 48 height 12
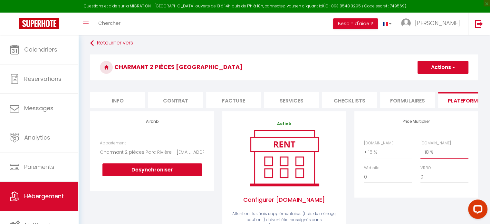
scroll to position [32, 0]
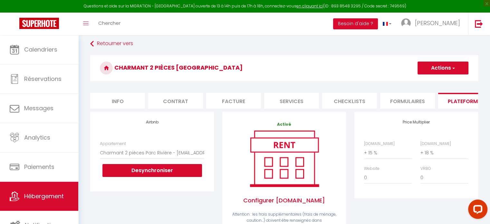
click at [449, 65] on button "Actions" at bounding box center [443, 68] width 51 height 13
click at [447, 82] on link "Enregistrer" at bounding box center [442, 82] width 51 height 8
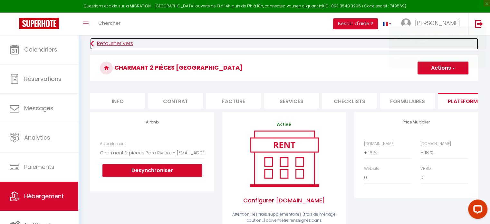
click at [128, 41] on link "Retourner vers" at bounding box center [284, 44] width 388 height 12
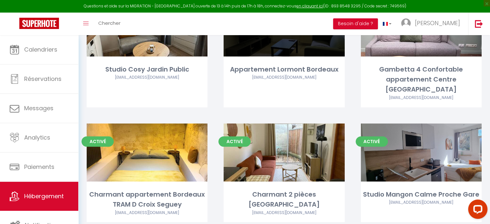
scroll to position [355, 0]
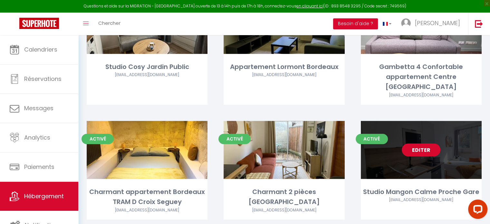
click at [423, 143] on link "Editer" at bounding box center [421, 149] width 39 height 13
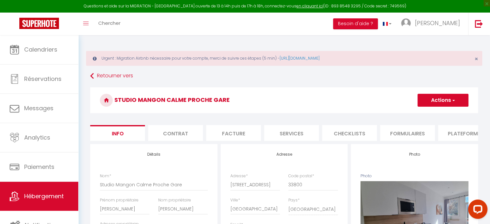
click at [446, 101] on button "Actions" at bounding box center [443, 100] width 51 height 13
click at [386, 104] on h3 "Studio Mangon Calme Proche Gare" at bounding box center [284, 100] width 388 height 26
click at [458, 134] on li "Plateformes" at bounding box center [465, 133] width 55 height 16
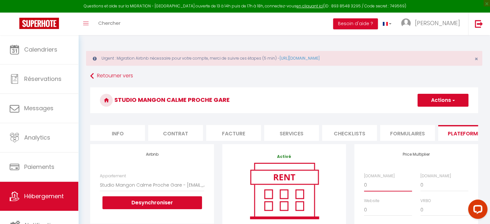
click at [384, 191] on select "0 + 1 % + 2 % + 3 % + 4 % + 5 % + 6 % + 7 % + 8 % + 9 %" at bounding box center [388, 185] width 48 height 12
click at [364, 184] on select "0 + 1 % + 2 % + 3 % + 4 % + 5 % + 6 % + 7 % + 8 % + 9 %" at bounding box center [388, 185] width 48 height 12
drag, startPoint x: 430, startPoint y: 189, endPoint x: 426, endPoint y: 185, distance: 5.5
click at [429, 189] on select "0 + 1 % + 2 % + 3 % + 4 % + 5 % + 6 % + 7 % + 8 % + 9 %" at bounding box center [445, 185] width 48 height 12
click at [421, 184] on select "0 + 1 % + 2 % + 3 % + 4 % + 5 % + 6 % + 7 % + 8 % + 9 %" at bounding box center [445, 185] width 48 height 12
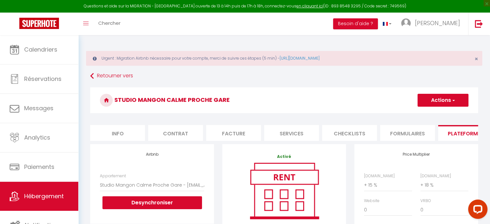
click at [441, 102] on button "Actions" at bounding box center [443, 100] width 51 height 13
click at [442, 114] on link "Enregistrer" at bounding box center [442, 114] width 51 height 8
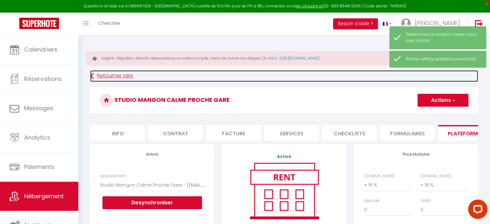
click at [131, 74] on link "Retourner vers" at bounding box center [284, 76] width 388 height 12
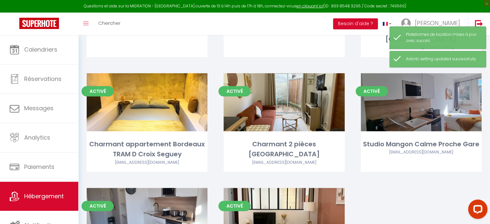
scroll to position [451, 0]
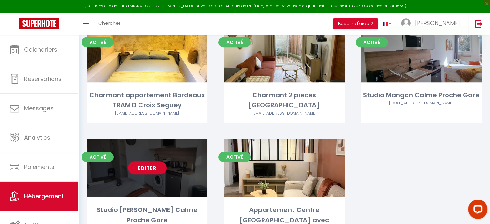
click at [150, 161] on link "Editer" at bounding box center [147, 167] width 39 height 13
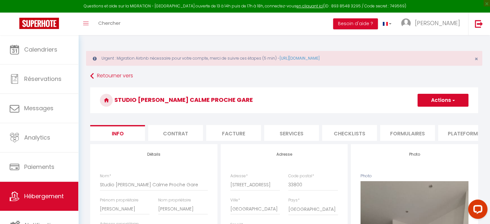
click at [462, 133] on li "Plateformes" at bounding box center [465, 133] width 55 height 16
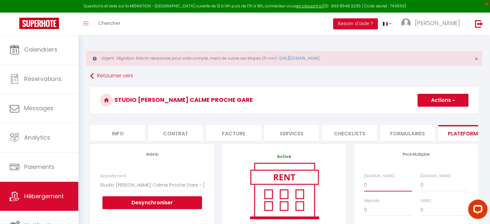
click at [390, 187] on select "0 + 1 % + 2 % + 3 % + 4 % + 5 % + 6 % + 7 % + 8 % + 9 %" at bounding box center [388, 185] width 48 height 12
click at [364, 184] on select "0 + 1 % + 2 % + 3 % + 4 % + 5 % + 6 % + 7 % + 8 % + 9 %" at bounding box center [388, 185] width 48 height 12
click at [437, 186] on select "0 + 1 % + 2 % + 3 % + 4 % + 5 % + 6 % + 7 % + 8 % + 9 %" at bounding box center [445, 185] width 48 height 12
click at [421, 184] on select "0 + 1 % + 2 % + 3 % + 4 % + 5 % + 6 % + 7 % + 8 % + 9 %" at bounding box center [445, 185] width 48 height 12
click at [456, 101] on button "Actions" at bounding box center [443, 100] width 51 height 13
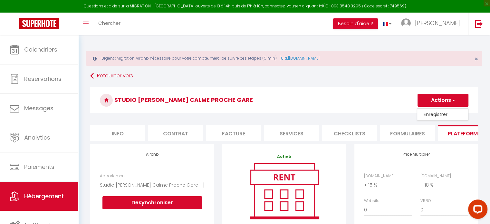
click at [444, 115] on link "Enregistrer" at bounding box center [442, 114] width 51 height 8
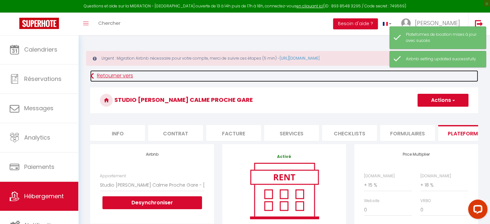
click at [113, 74] on link "Retourner vers" at bounding box center [284, 76] width 388 height 12
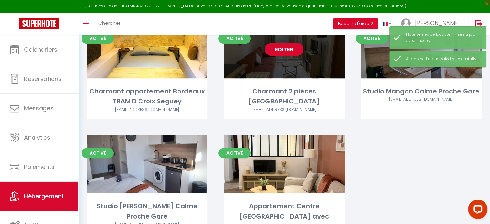
scroll to position [458, 0]
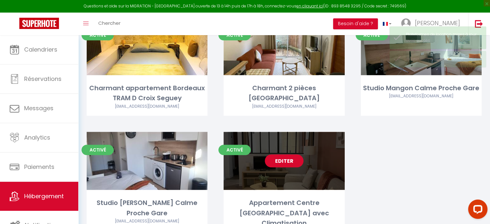
click at [282, 154] on link "Editer" at bounding box center [284, 160] width 39 height 13
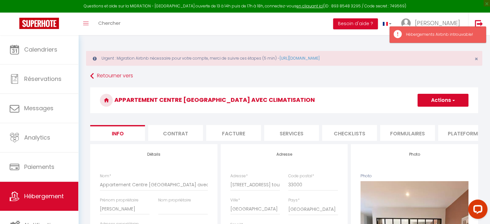
click at [461, 134] on li "Plateformes" at bounding box center [465, 133] width 55 height 16
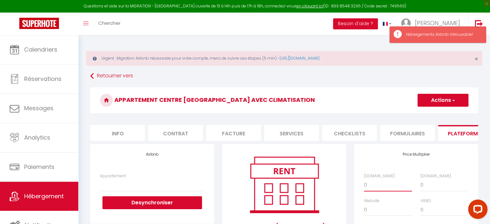
click at [393, 187] on select "0 + 1 % + 2 % + 3 % + 4 % + 5 % + 6 % + 7 % + 8 % + 9 %" at bounding box center [388, 185] width 48 height 12
click at [364, 184] on select "0 + 1 % + 2 % + 3 % + 4 % + 5 % + 6 % + 7 % + 8 % + 9 %" at bounding box center [388, 185] width 48 height 12
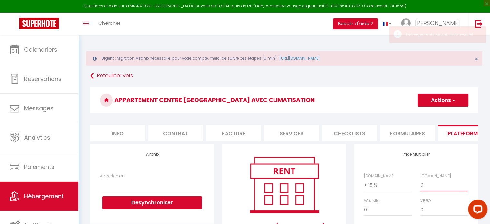
click at [439, 190] on select "0 + 1 % + 2 % + 3 % + 4 % + 5 % + 6 % + 7 % + 8 % + 9 %" at bounding box center [445, 185] width 48 height 12
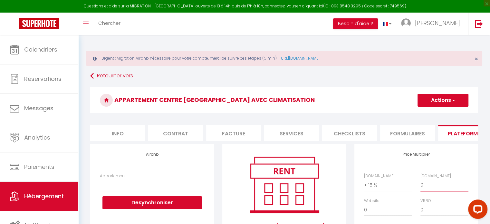
click at [421, 184] on select "0 + 1 % + 2 % + 3 % + 4 % + 5 % + 6 % + 7 % + 8 % + 9 %" at bounding box center [445, 185] width 48 height 12
click at [450, 100] on button "Actions" at bounding box center [443, 100] width 51 height 13
click at [443, 117] on link "Enregistrer" at bounding box center [442, 114] width 51 height 8
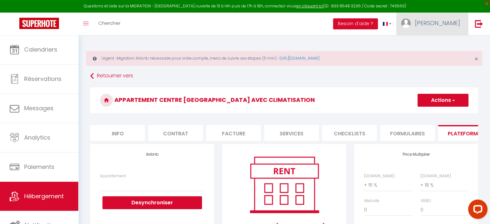
click at [442, 23] on span "[PERSON_NAME]" at bounding box center [437, 23] width 45 height 8
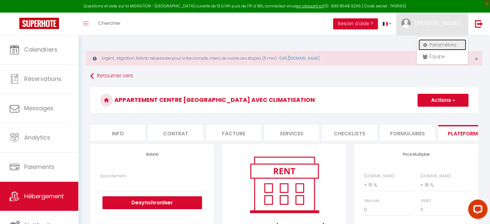
click at [443, 45] on link "Paramètres" at bounding box center [443, 44] width 48 height 11
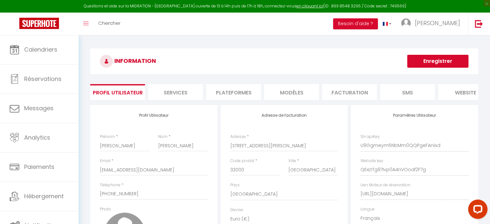
click at [240, 92] on li "Plateformes" at bounding box center [233, 92] width 55 height 16
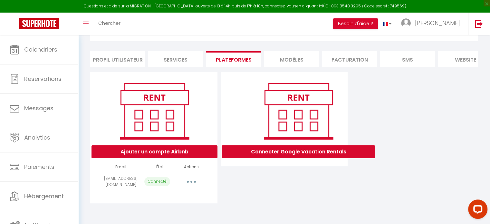
scroll to position [35, 0]
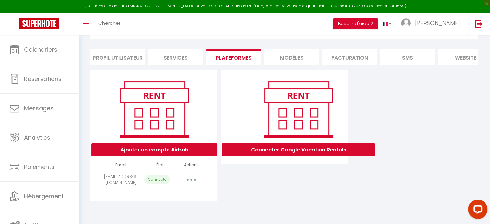
click at [191, 181] on icon "button" at bounding box center [191, 180] width 2 height 2
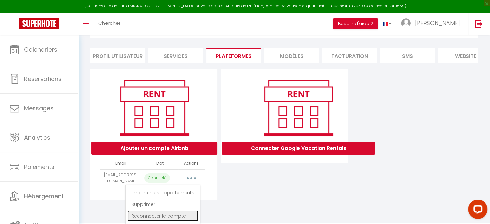
click at [173, 216] on link "Reconnecter le compte" at bounding box center [162, 215] width 71 height 11
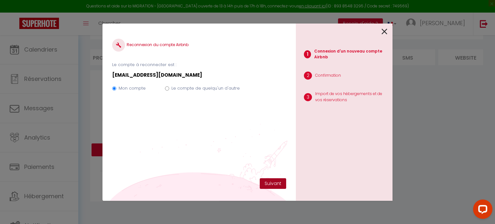
click at [273, 181] on button "Suivant" at bounding box center [273, 183] width 26 height 11
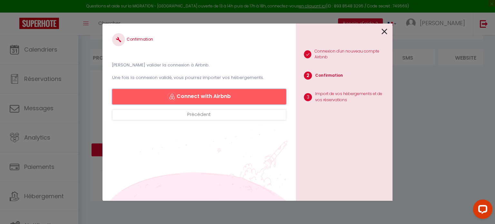
click at [227, 98] on button "Connect with Airbnb" at bounding box center [199, 96] width 174 height 15
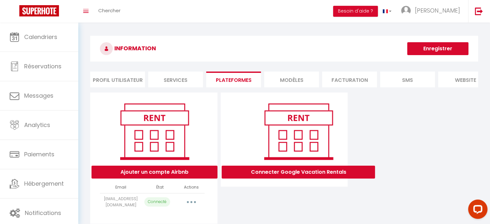
select select "44845"
select select "44847"
select select "44848"
select select "45962"
select select "57758"
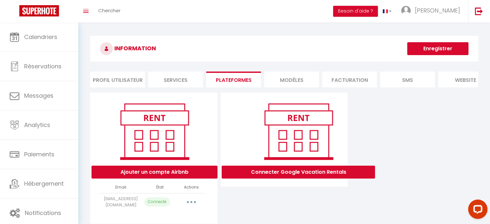
select select "59071"
select select "59584"
select select "59586"
select select "64130"
select select "66946"
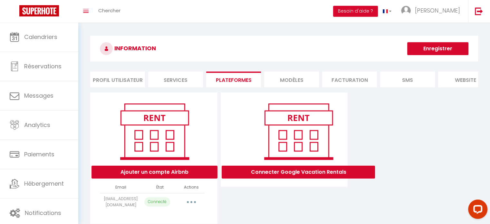
select select "66971"
select select "71478"
select select "71487"
select select "72928"
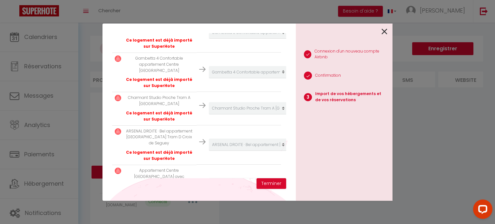
scroll to position [425, 0]
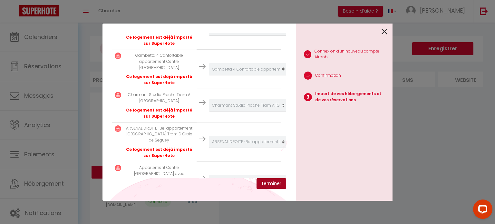
click at [278, 184] on button "Terminer" at bounding box center [272, 183] width 30 height 11
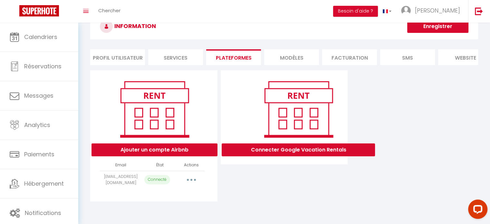
scroll to position [23, 0]
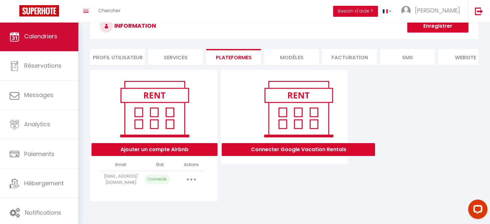
click at [48, 38] on span "Calendriers" at bounding box center [40, 36] width 33 height 8
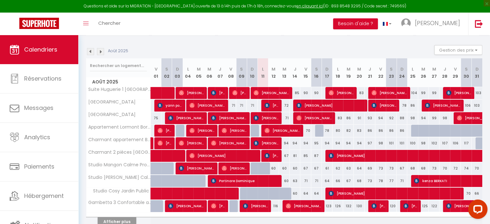
scroll to position [57, 0]
